Goal: Task Accomplishment & Management: Manage account settings

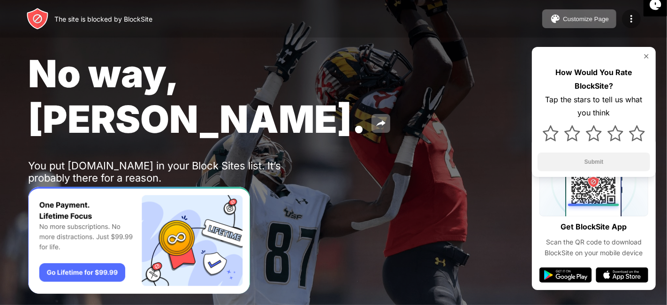
click at [624, 24] on div at bounding box center [631, 18] width 19 height 19
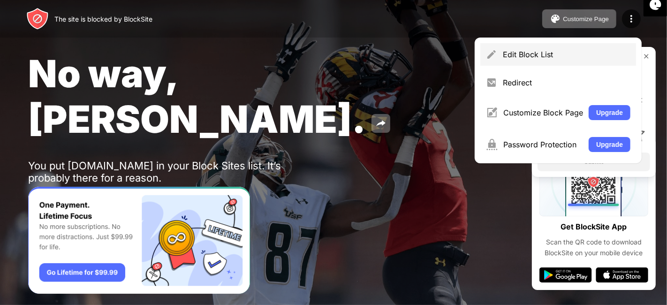
click at [589, 44] on div "Edit Block List" at bounding box center [558, 54] width 156 height 23
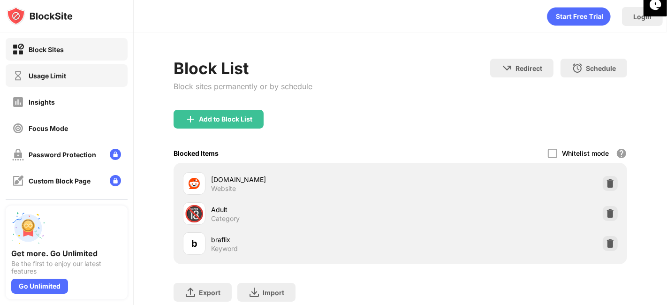
click at [103, 69] on div "Usage Limit" at bounding box center [67, 75] width 122 height 23
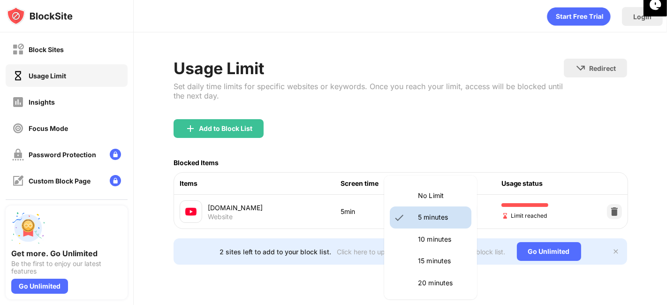
click at [459, 211] on body "Block Sites Usage Limit Insights Focus Mode Password Protection Custom Block Pa…" at bounding box center [333, 152] width 667 height 305
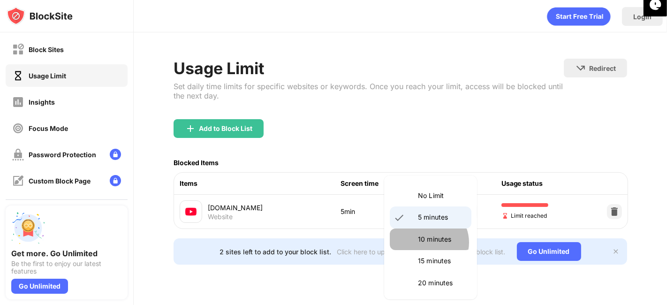
click at [428, 242] on p "10 minutes" at bounding box center [442, 239] width 48 height 10
type input "**"
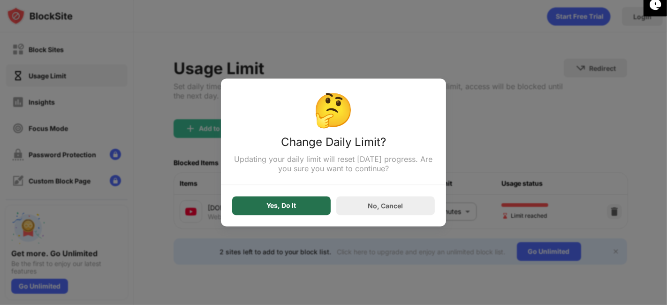
click at [288, 215] on div "Yes, Do It" at bounding box center [281, 205] width 98 height 19
